Goal: Task Accomplishment & Management: Use online tool/utility

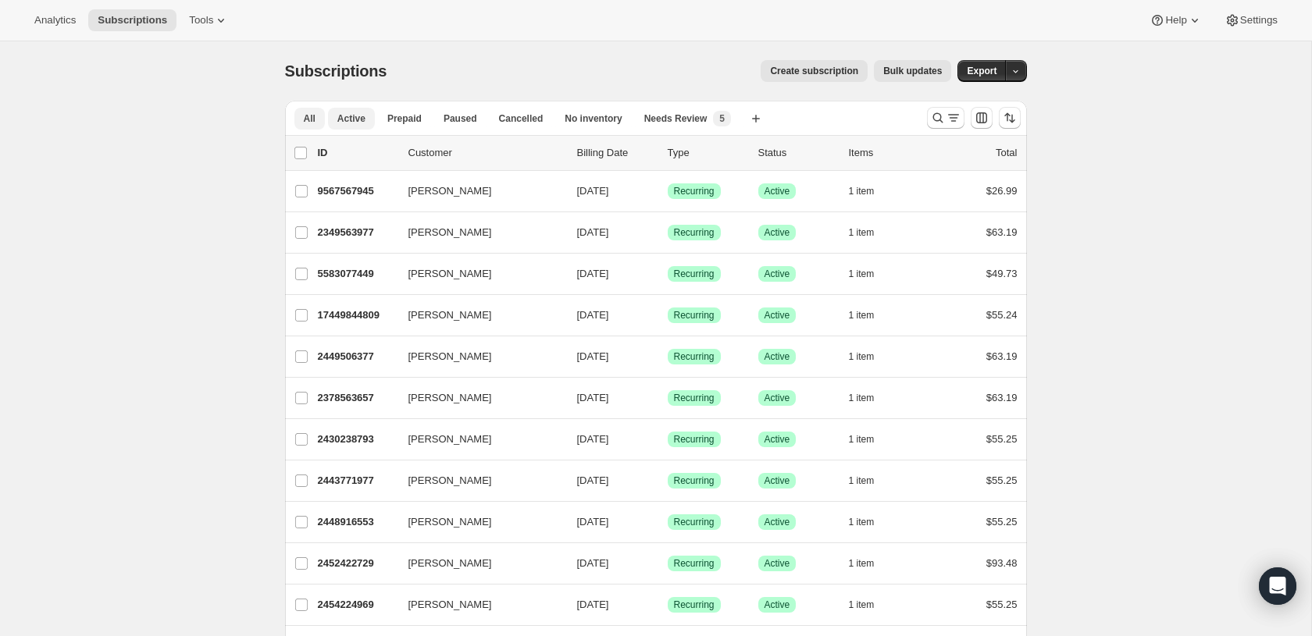
click at [354, 121] on span "Active" at bounding box center [351, 118] width 28 height 12
click at [959, 113] on icon "Search and filter results" at bounding box center [954, 118] width 16 height 16
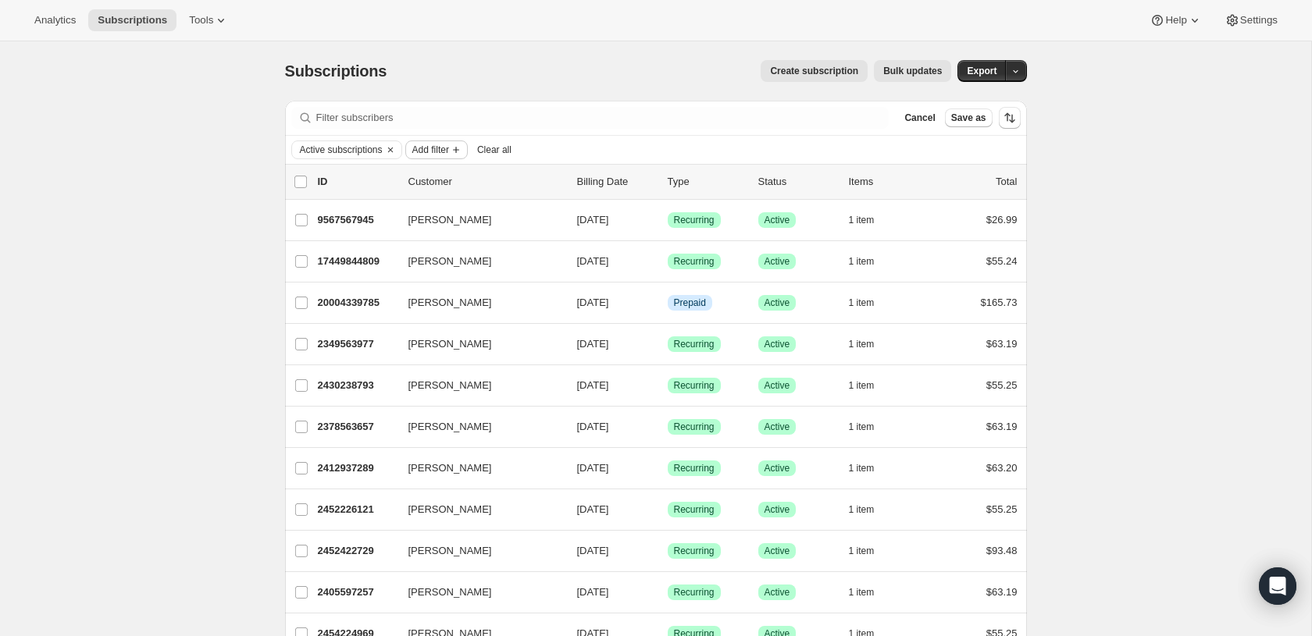
click at [449, 152] on span "Add filter" at bounding box center [430, 150] width 37 height 12
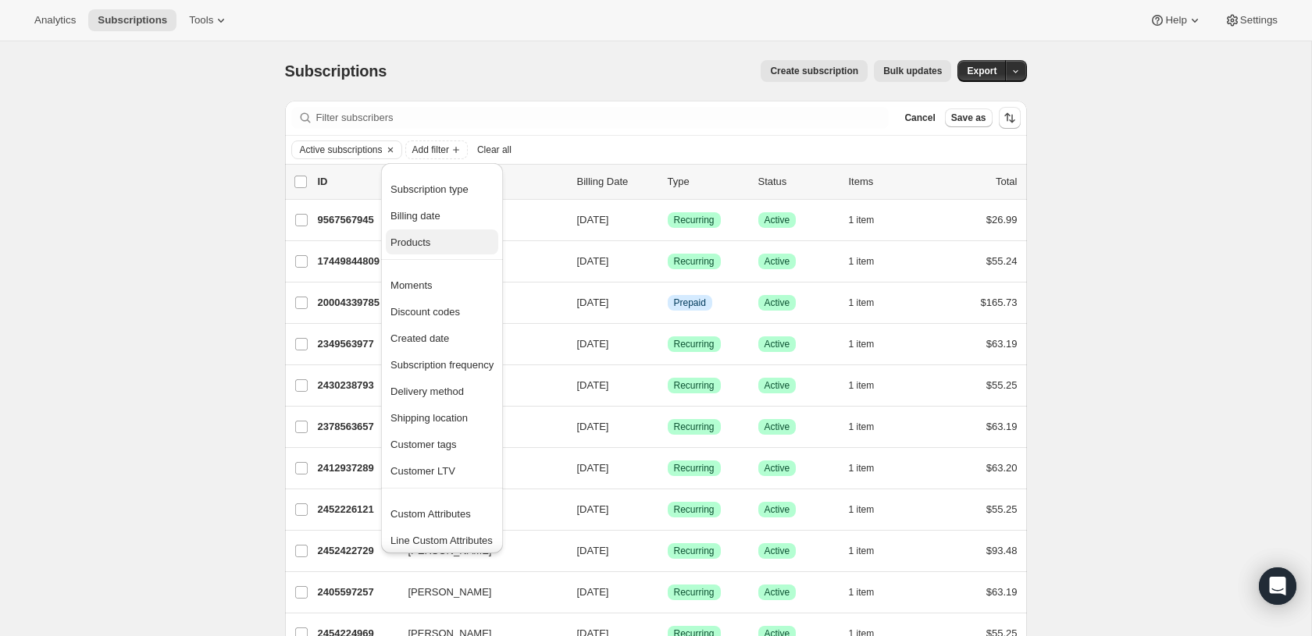
click at [440, 251] on button "Products" at bounding box center [442, 242] width 112 height 25
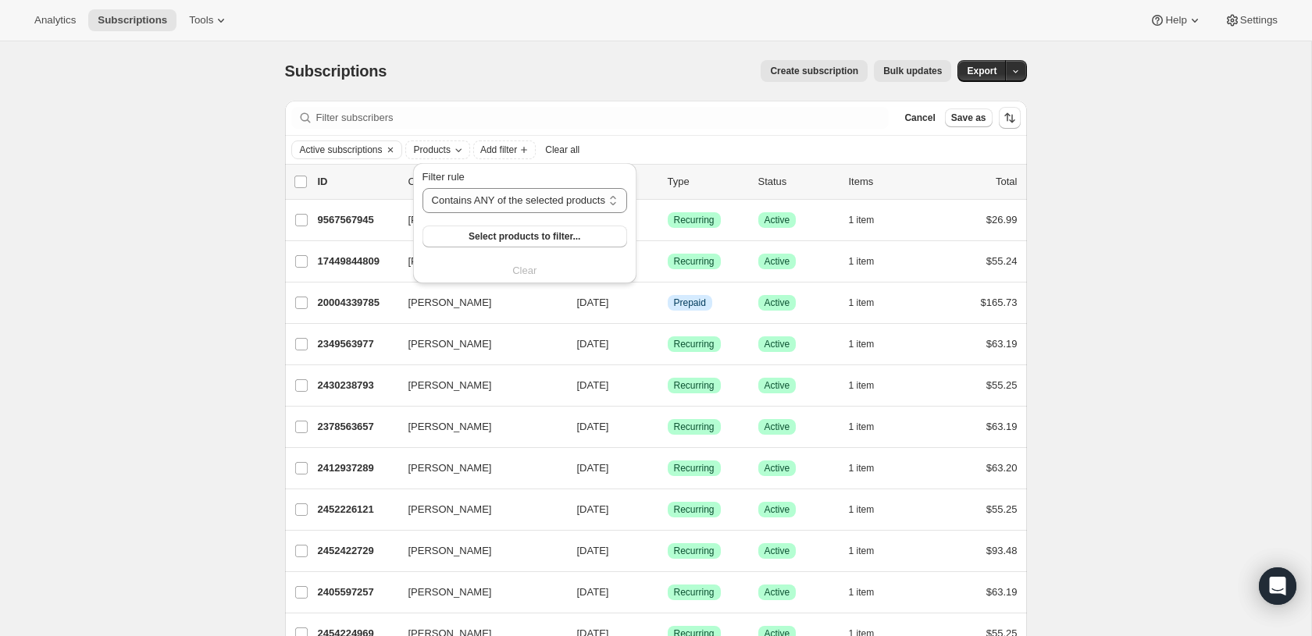
click at [498, 220] on div "Filter rule Contains ANY of the selected products Contains ALL of the selected …" at bounding box center [524, 208] width 205 height 78
click at [501, 232] on span "Select products to filter..." at bounding box center [525, 236] width 112 height 12
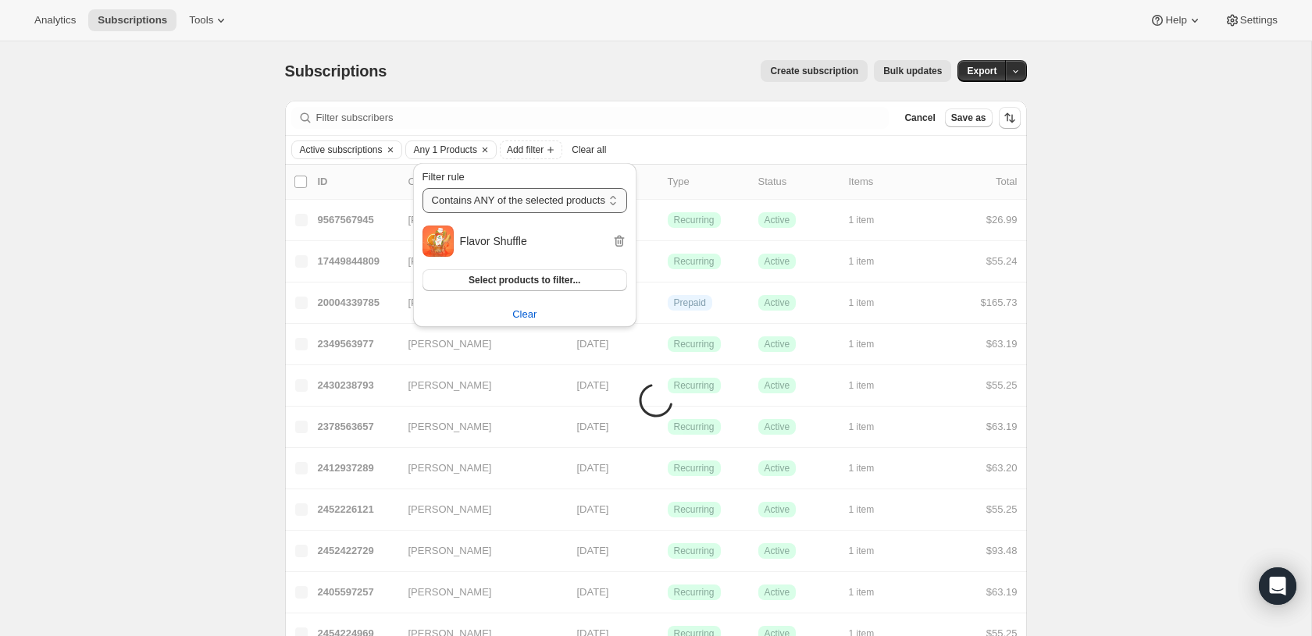
click at [568, 198] on select "Contains ANY of the selected products Contains ALL of the selected products Con…" at bounding box center [524, 200] width 205 height 25
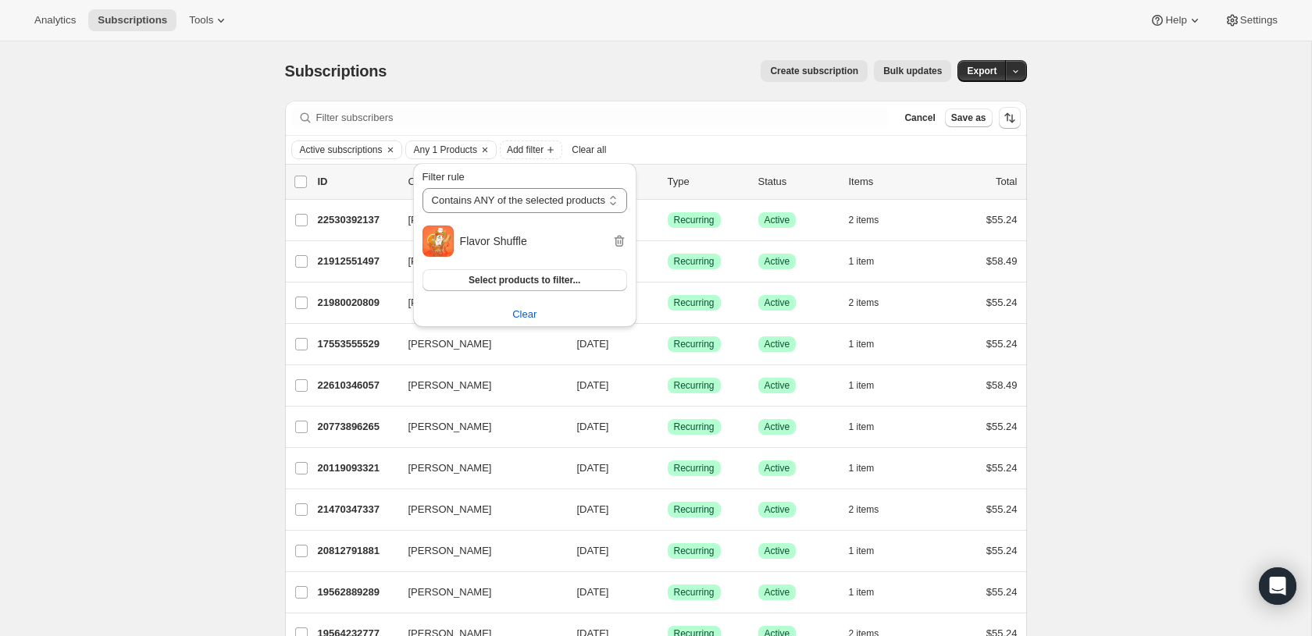
click at [666, 68] on div "Create subscription Bulk updates" at bounding box center [678, 71] width 546 height 22
